Goal: Find specific page/section: Find specific page/section

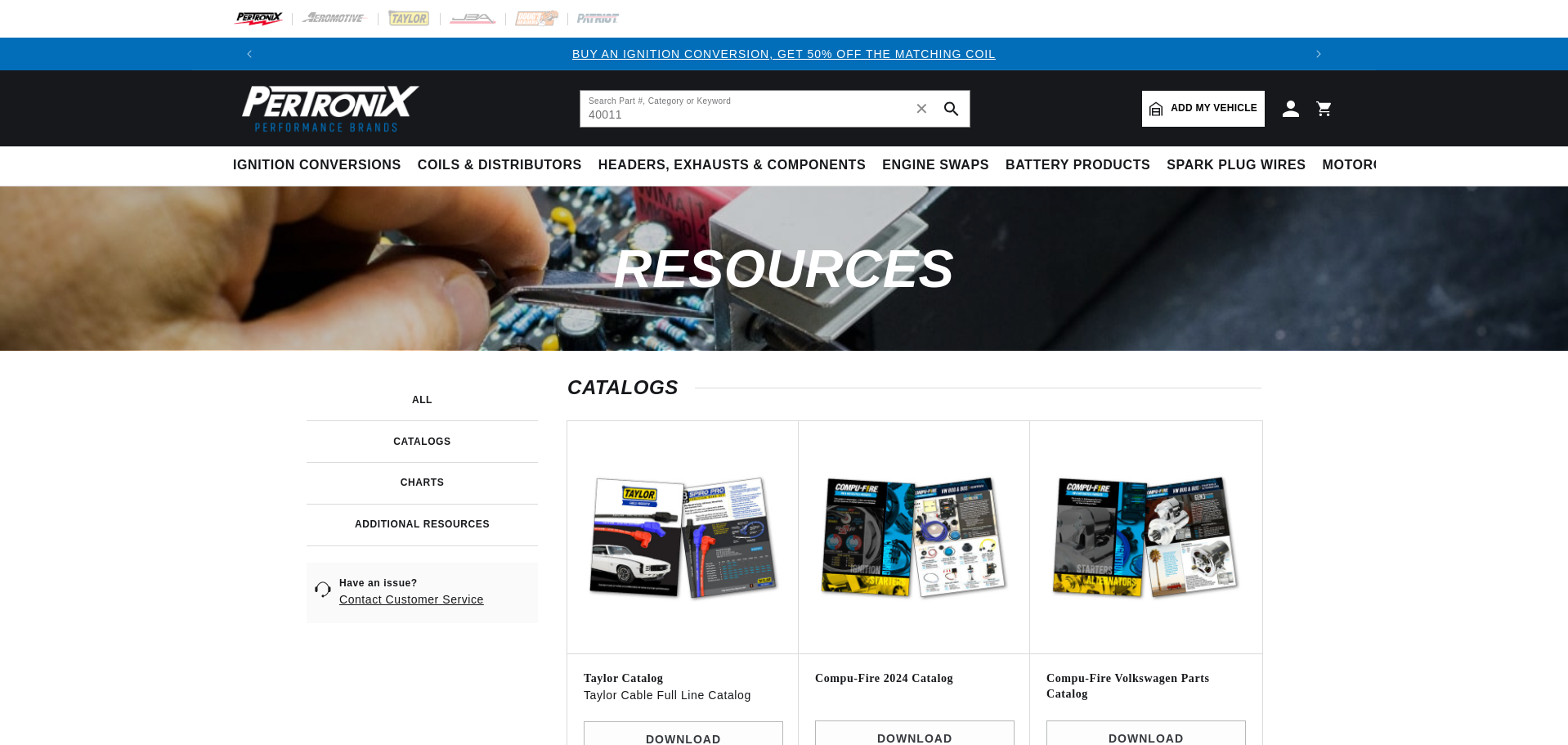
type input "40011"
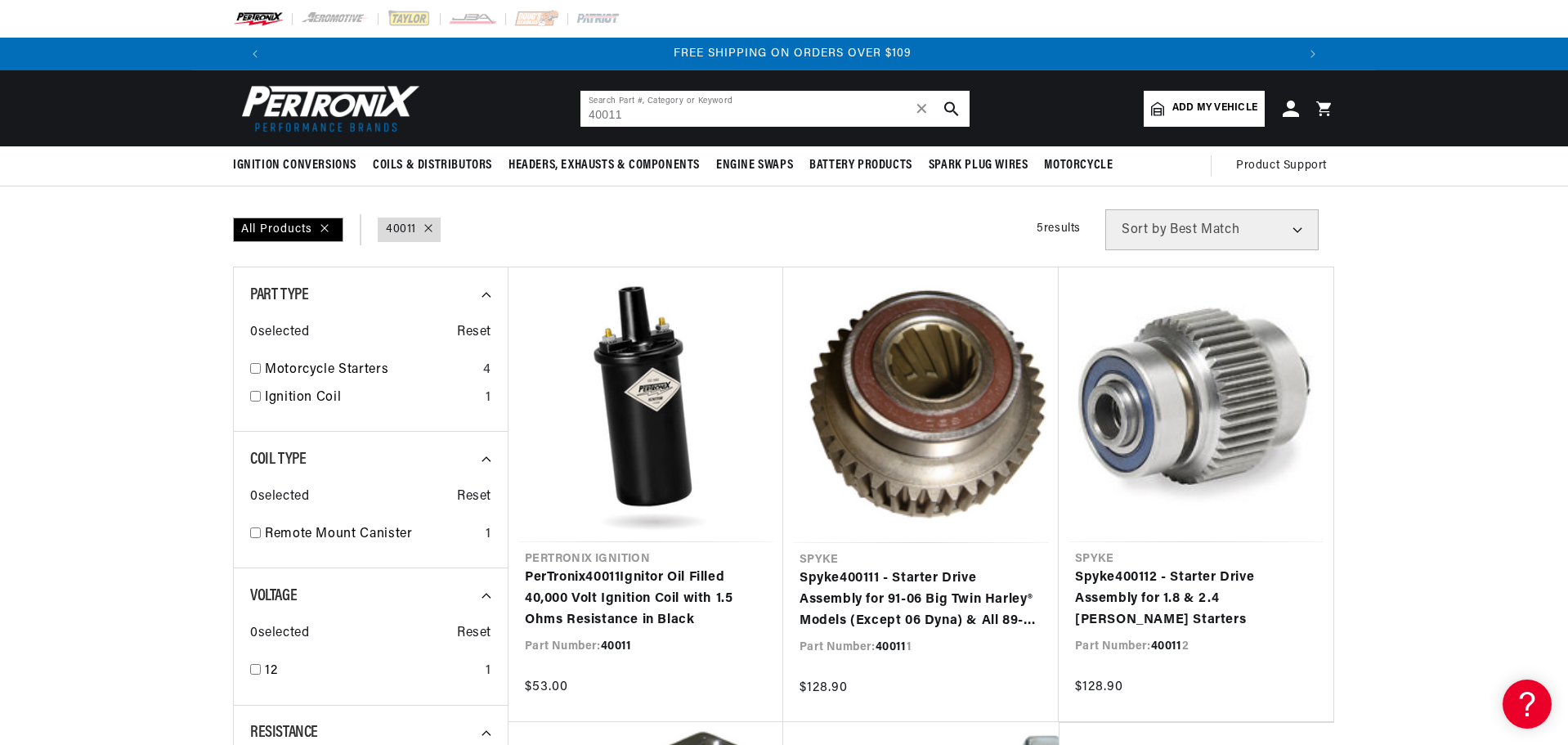
click at [650, 105] on input "40011" at bounding box center [775, 109] width 389 height 36
drag, startPoint x: 635, startPoint y: 111, endPoint x: 569, endPoint y: 112, distance: 66.0
click at [569, 112] on header "BETTER SEARCH RESULTS Add your vehicle's year, make, and model to find parts be…" at bounding box center [784, 108] width 1184 height 76
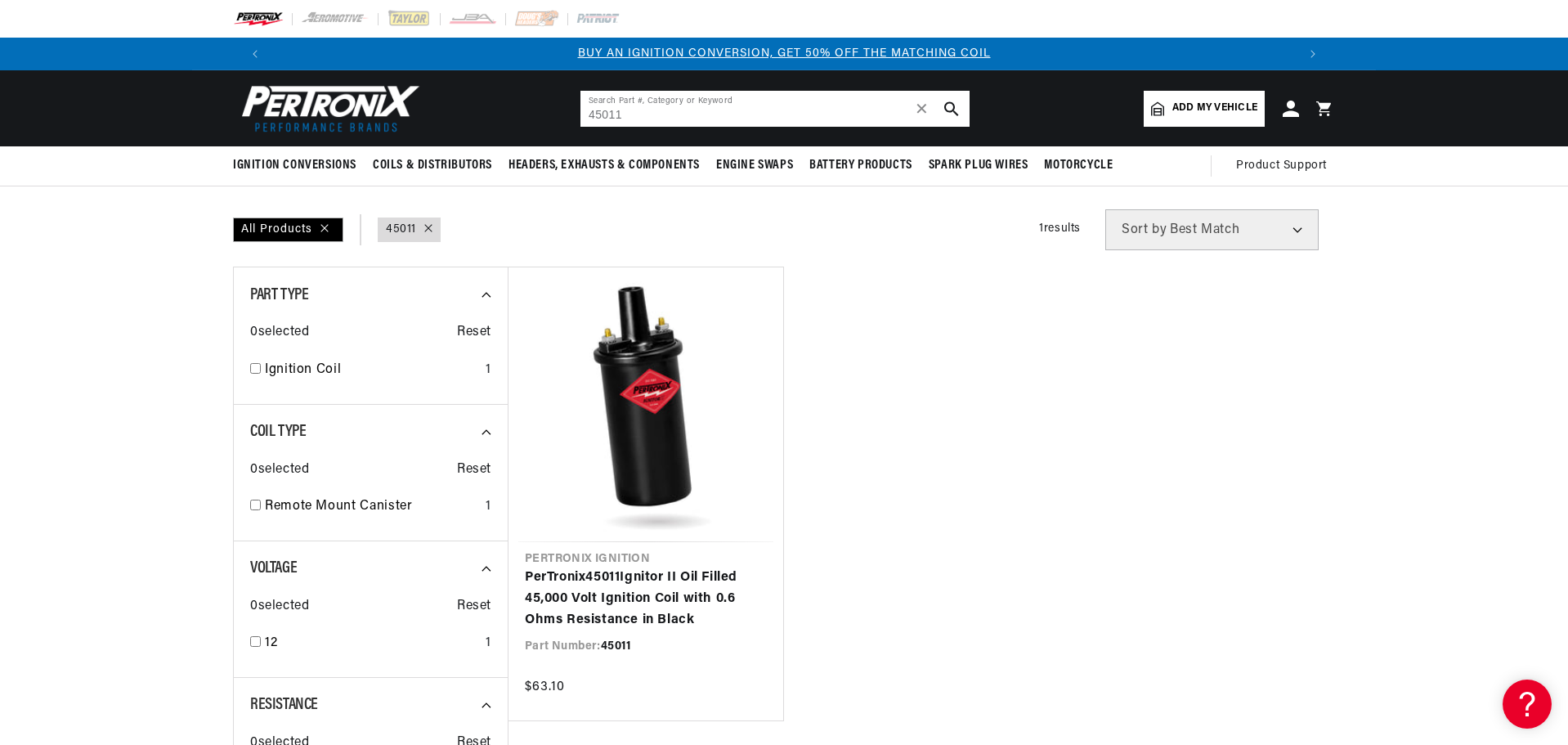
drag, startPoint x: 645, startPoint y: 114, endPoint x: 507, endPoint y: 117, distance: 138.0
click at [507, 117] on header "BETTER SEARCH RESULTS Add your vehicle's year, make, and model to find parts be…" at bounding box center [784, 108] width 1184 height 76
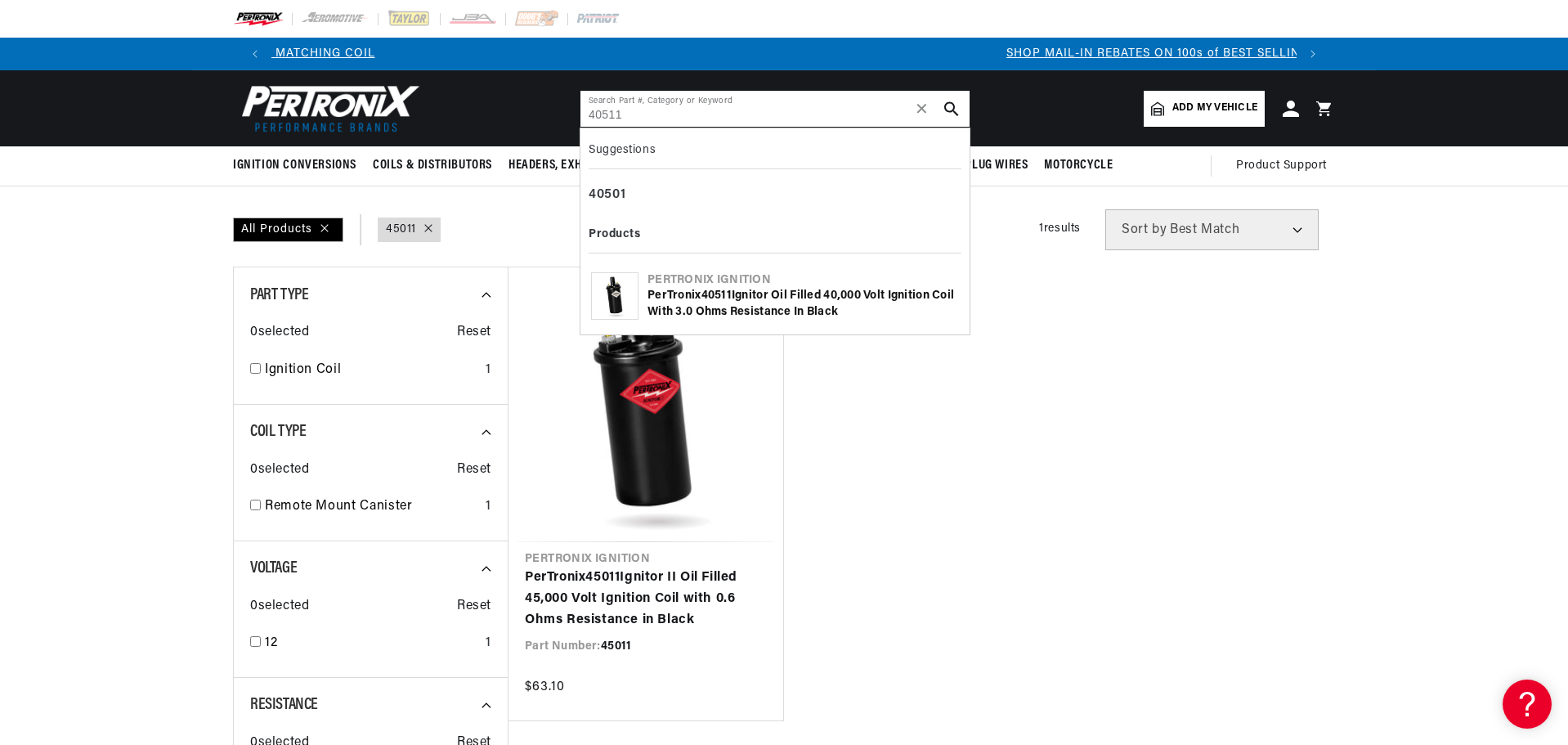
type input "40511"
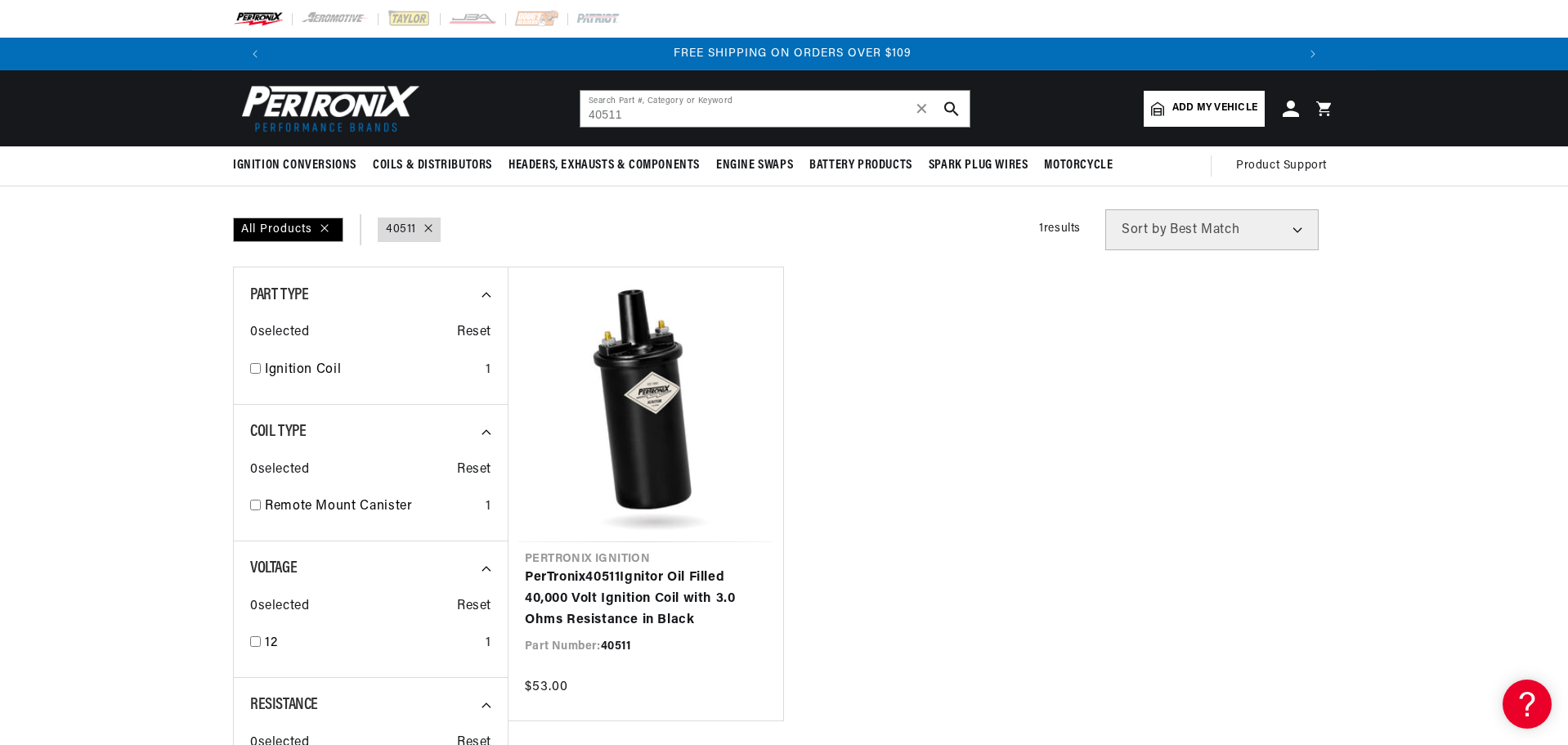
scroll to position [0, 1901]
